Goal: Transaction & Acquisition: Purchase product/service

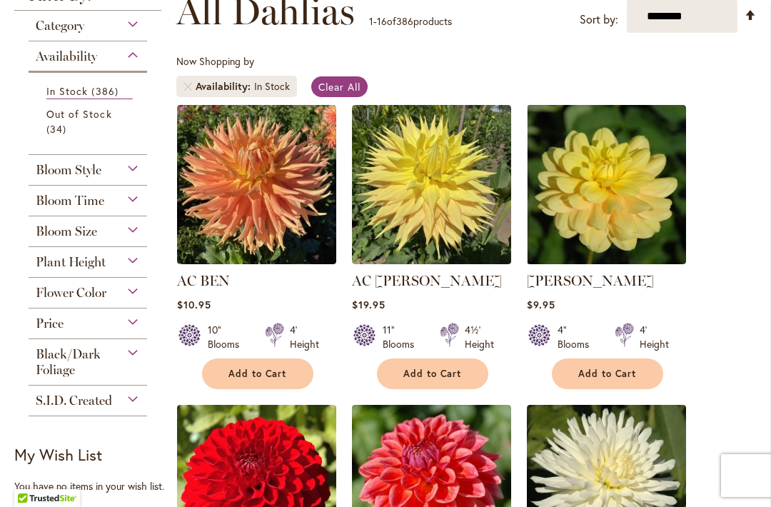
scroll to position [289, 0]
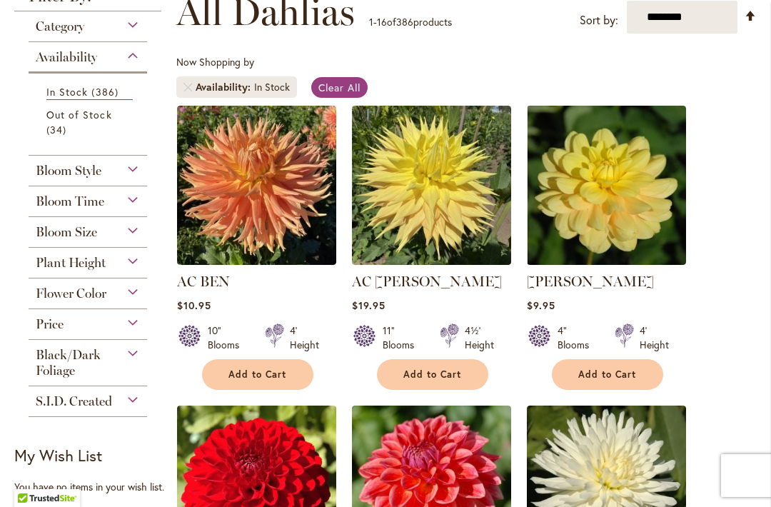
click at [54, 169] on span "Bloom Style" at bounding box center [69, 171] width 66 height 16
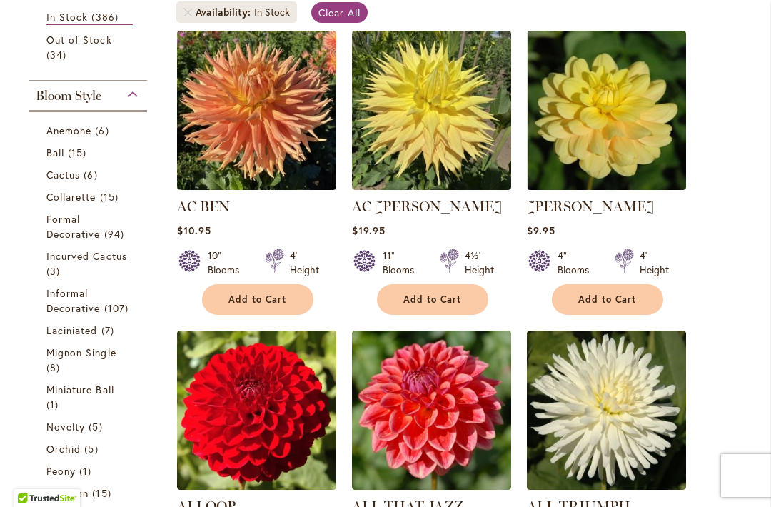
scroll to position [366, 0]
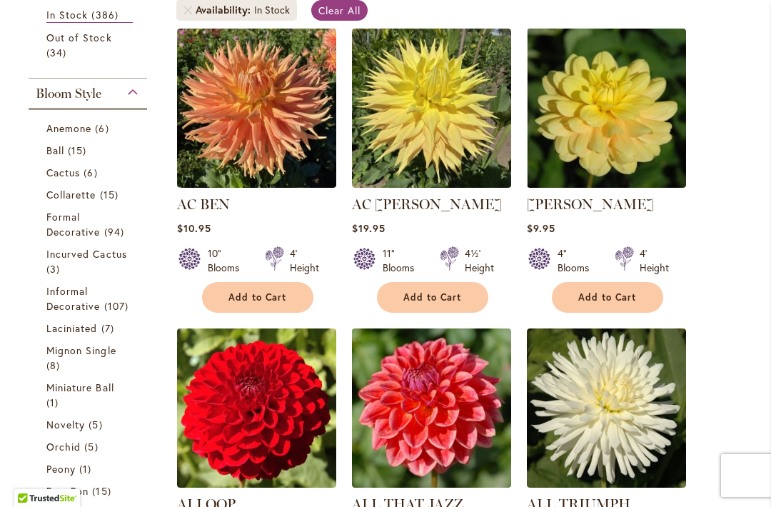
click at [81, 123] on link "Anemone 6 items" at bounding box center [89, 128] width 86 height 15
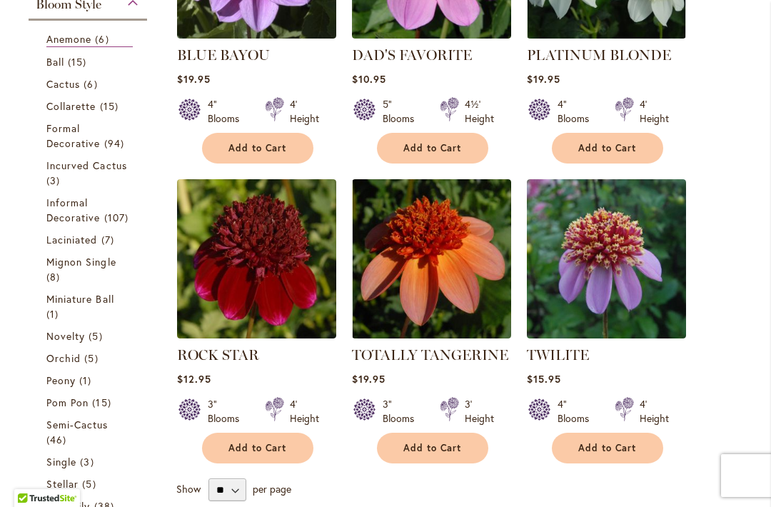
scroll to position [516, 0]
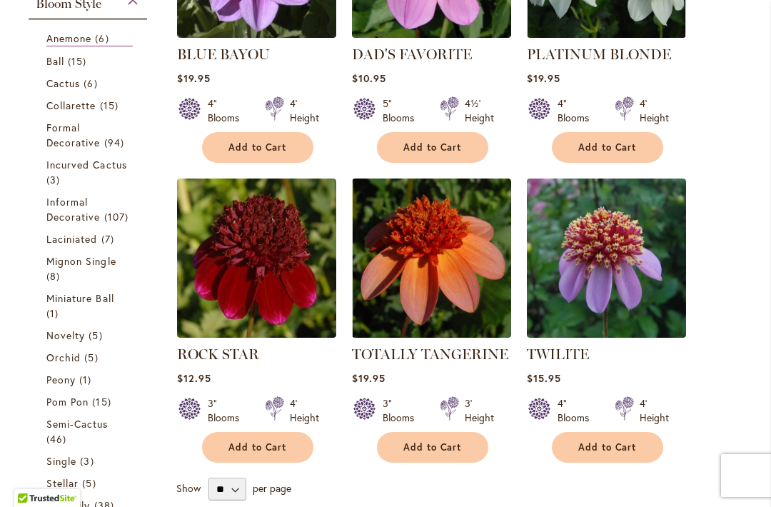
click at [62, 57] on span "Ball" at bounding box center [55, 61] width 18 height 14
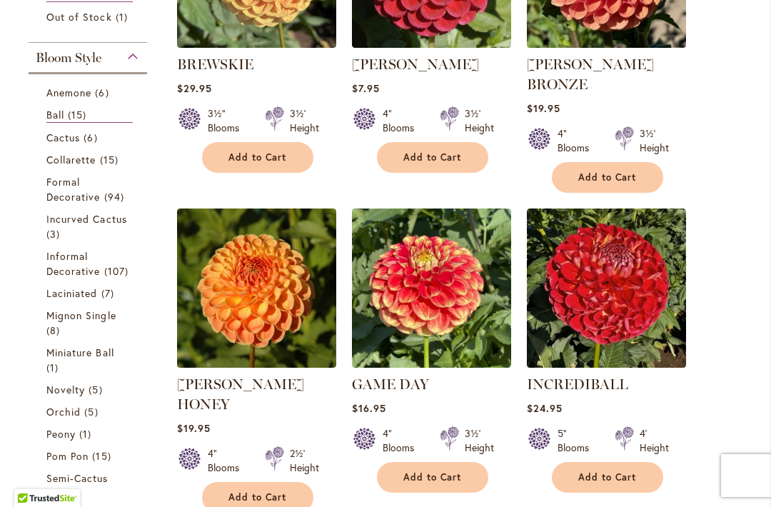
scroll to position [510, 0]
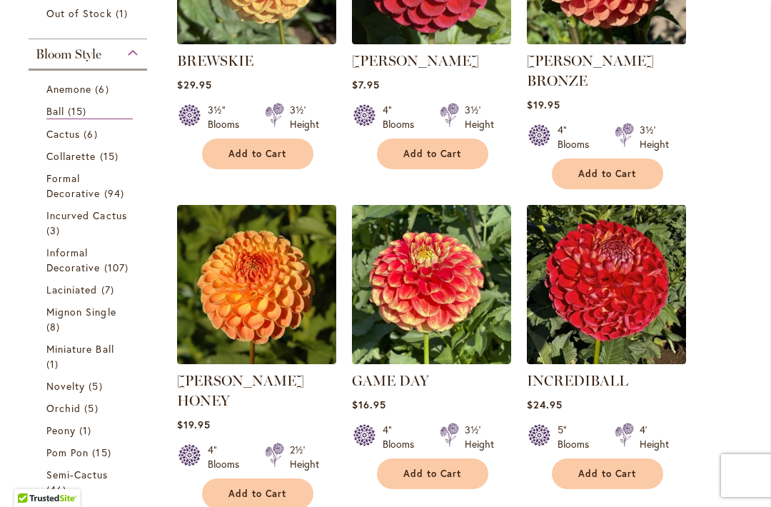
click at [79, 129] on link "Cactus 6 items" at bounding box center [89, 133] width 86 height 15
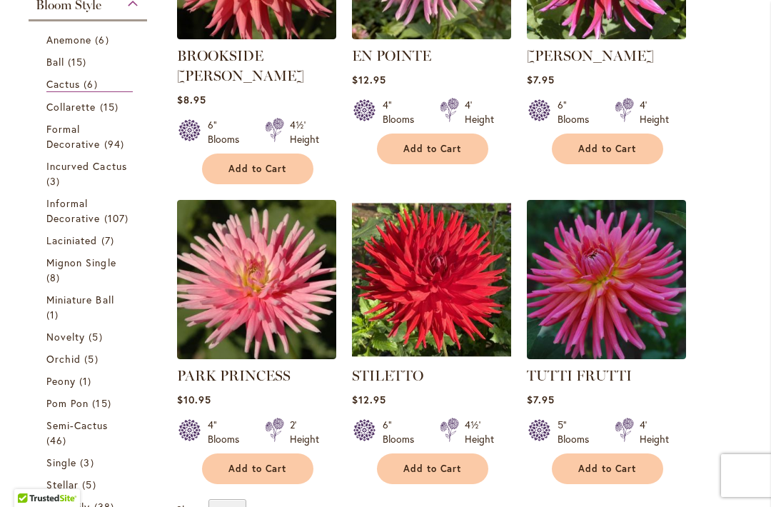
scroll to position [513, 0]
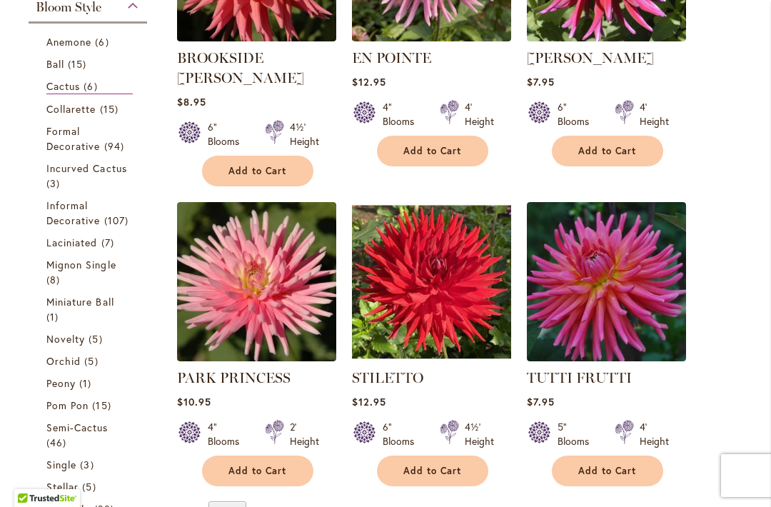
click at [84, 104] on span "Collarette" at bounding box center [71, 109] width 50 height 14
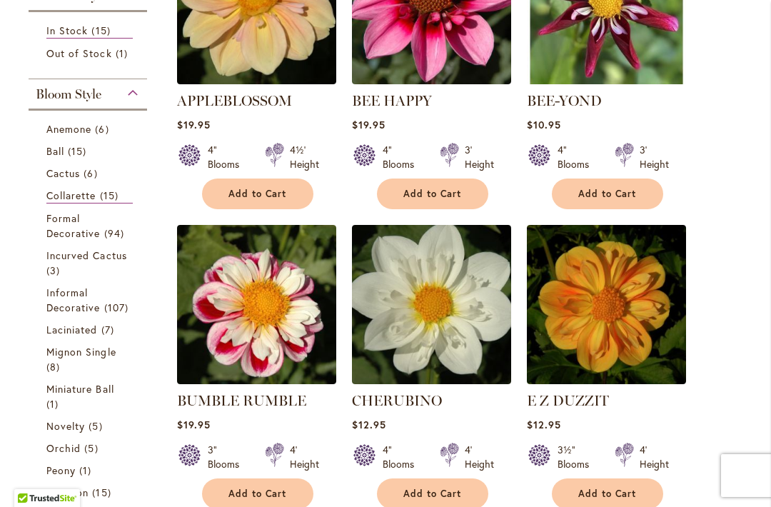
scroll to position [478, 0]
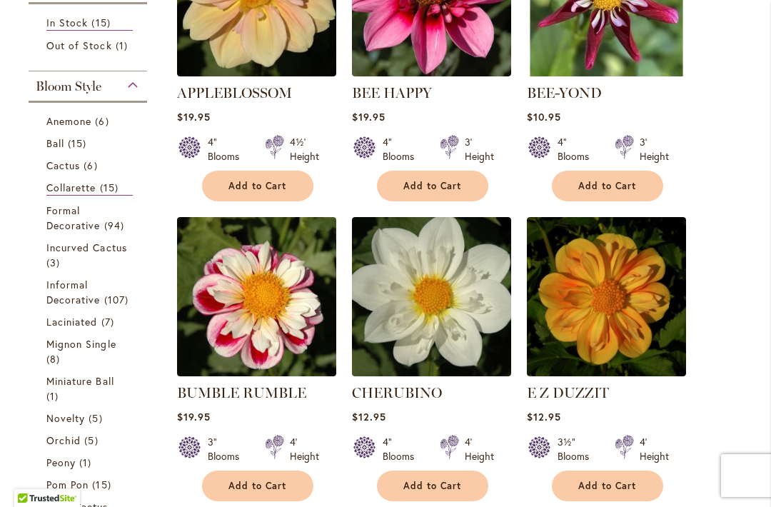
click at [80, 220] on link "Formal Decorative 94 items" at bounding box center [89, 218] width 86 height 30
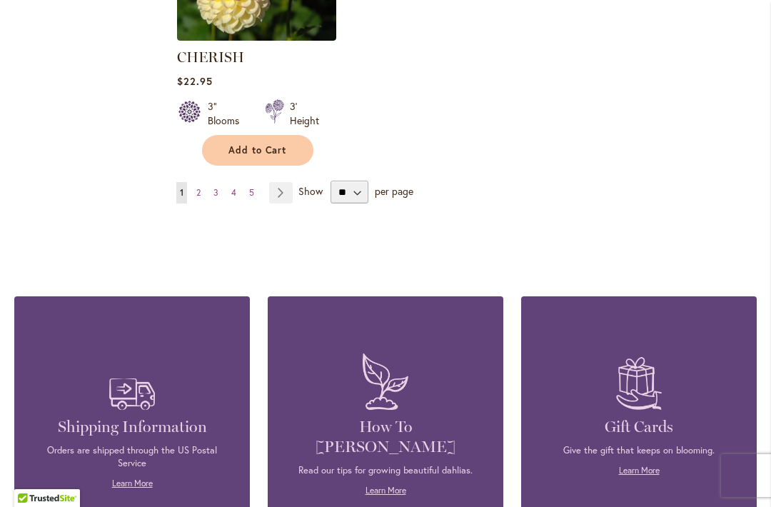
scroll to position [2034, 0]
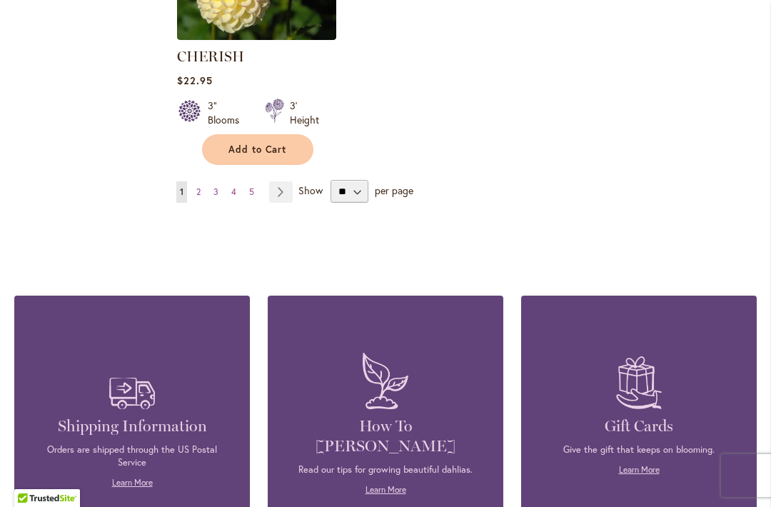
click at [203, 191] on link "Page 2" at bounding box center [198, 191] width 11 height 21
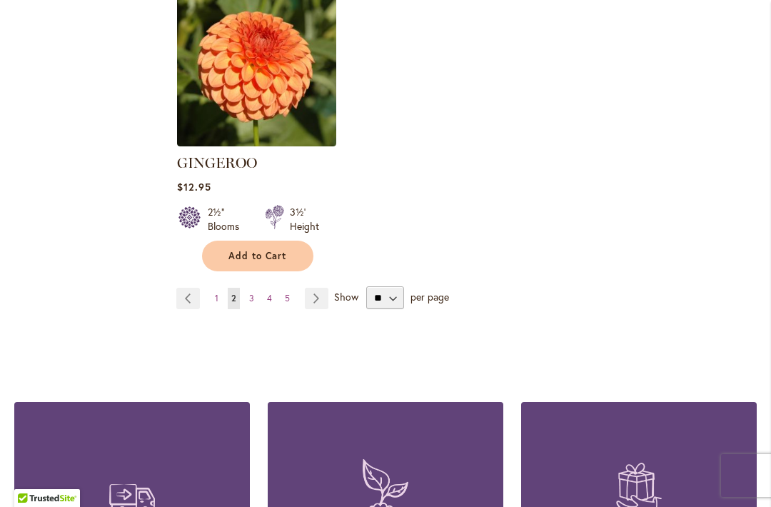
scroll to position [1966, 0]
